Goal: Task Accomplishment & Management: Use online tool/utility

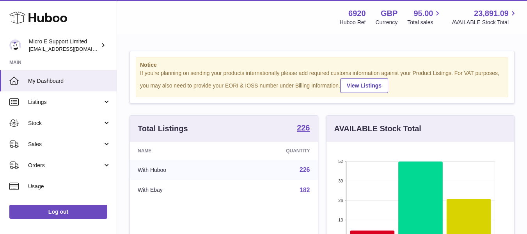
scroll to position [122, 188]
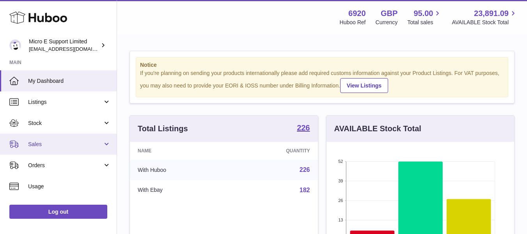
click at [86, 150] on link "Sales" at bounding box center [58, 144] width 117 height 21
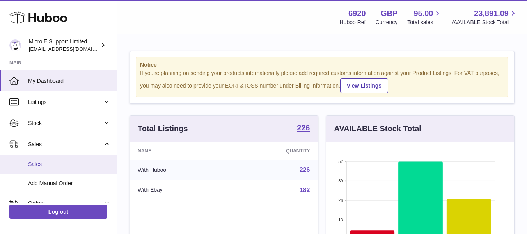
click at [45, 167] on span "Sales" at bounding box center [69, 163] width 83 height 7
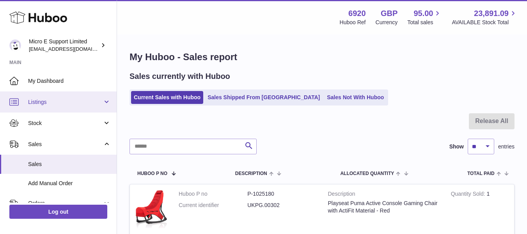
click at [87, 104] on span "Listings" at bounding box center [65, 101] width 75 height 7
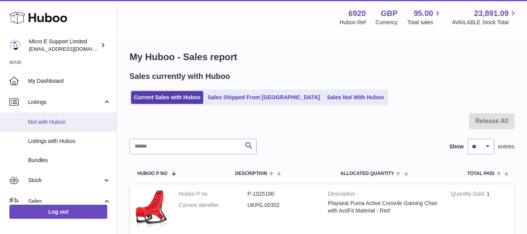
click at [58, 121] on span "Not with Huboo" at bounding box center [69, 121] width 83 height 7
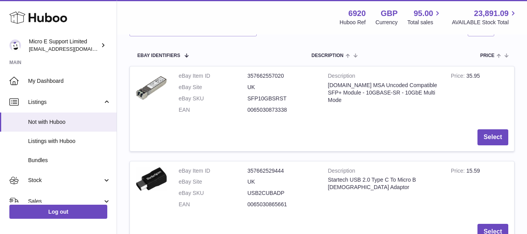
scroll to position [128, 0]
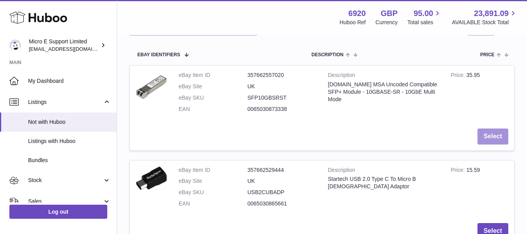
click at [499, 135] on button "Select" at bounding box center [493, 136] width 31 height 16
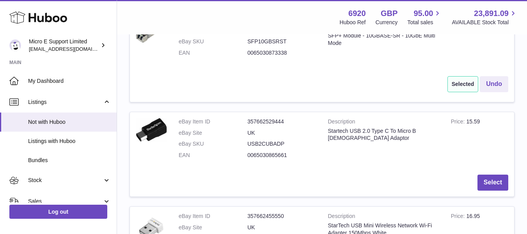
scroll to position [184, 0]
click at [493, 181] on button "Select" at bounding box center [493, 182] width 31 height 16
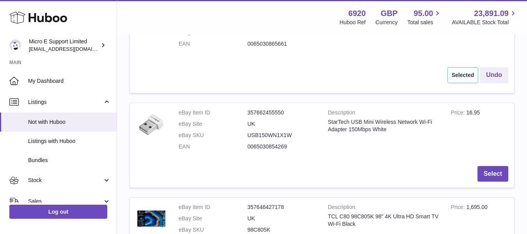
scroll to position [296, 0]
click at [498, 172] on button "Select" at bounding box center [493, 174] width 31 height 16
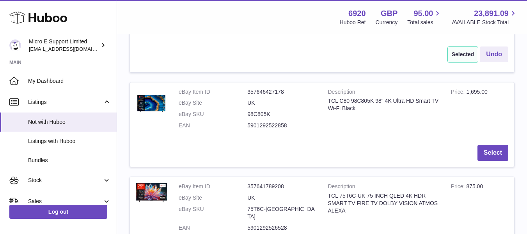
scroll to position [418, 0]
click at [262, 115] on dd "98C805K" at bounding box center [282, 114] width 69 height 7
copy dd "98C805K"
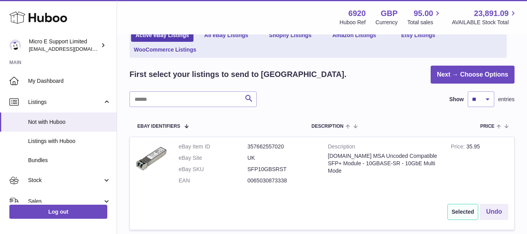
scroll to position [0, 0]
